Goal: Transaction & Acquisition: Book appointment/travel/reservation

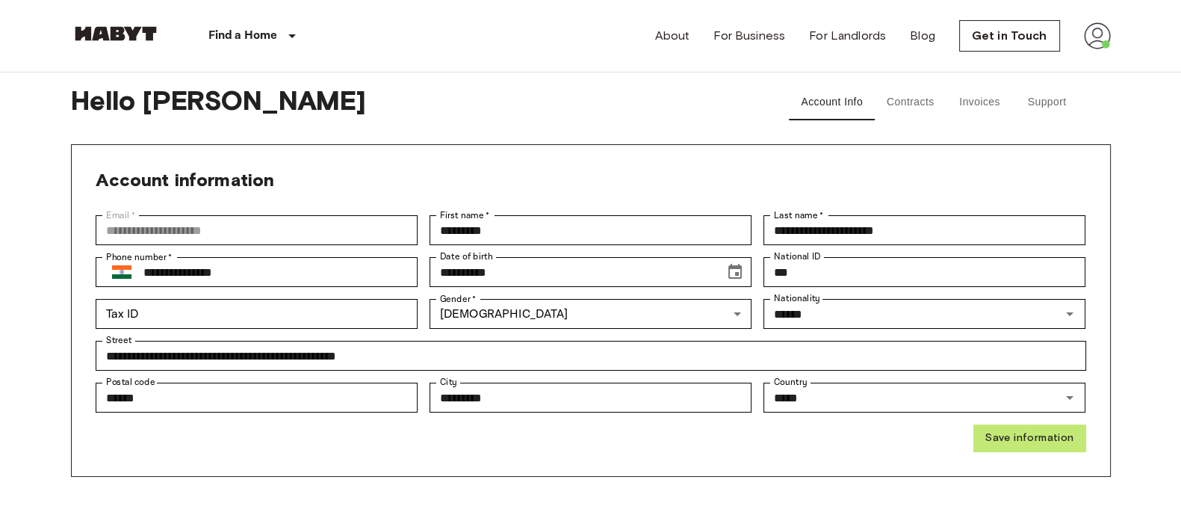
click at [1038, 427] on button "Save information" at bounding box center [1029, 438] width 112 height 28
click at [138, 34] on img at bounding box center [116, 33] width 90 height 15
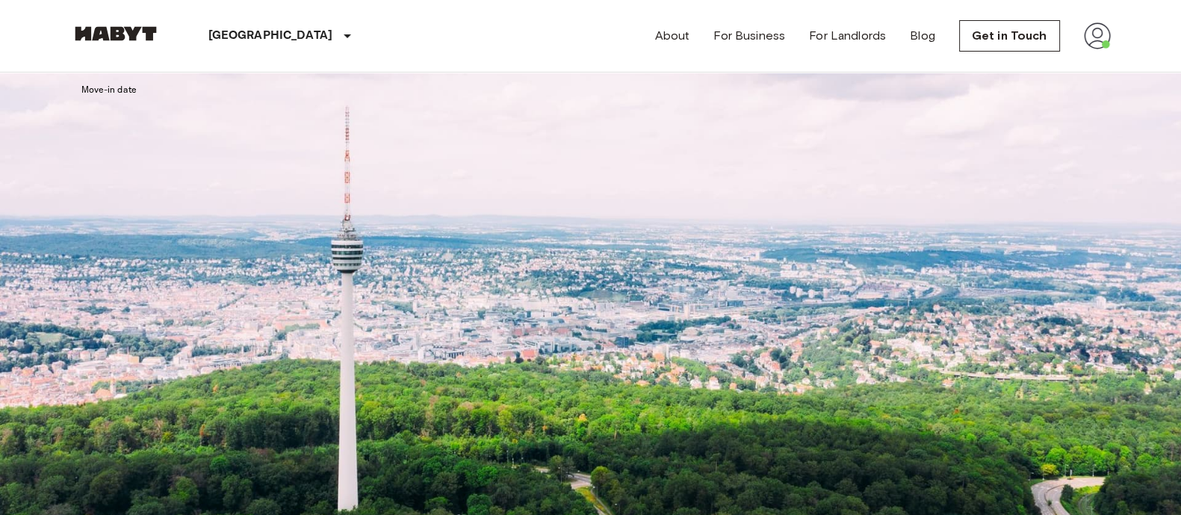
click at [95, 183] on icon "tune" at bounding box center [86, 192] width 18 height 18
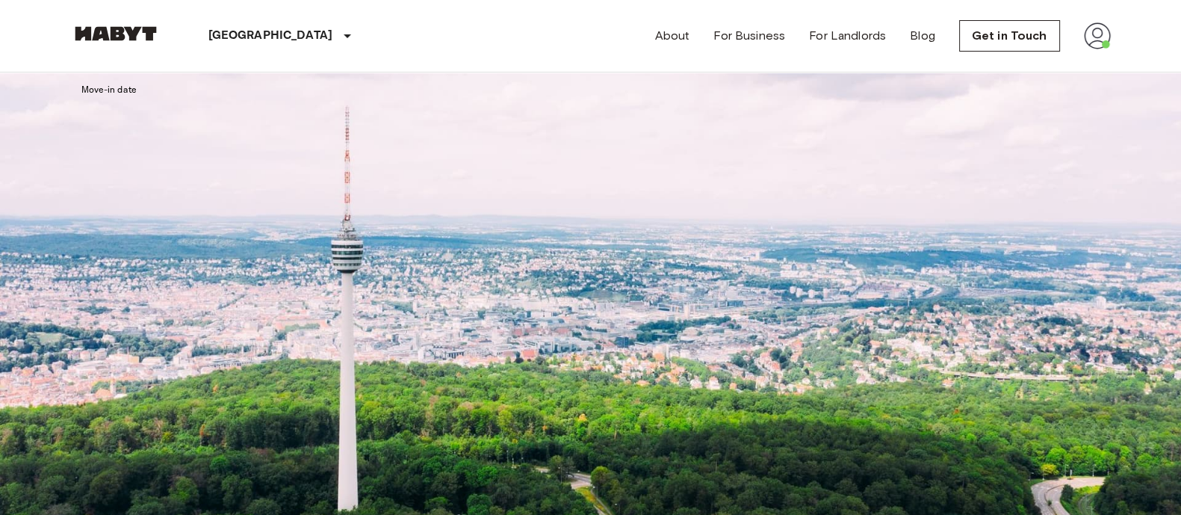
scroll to position [435, 0]
